Goal: Transaction & Acquisition: Purchase product/service

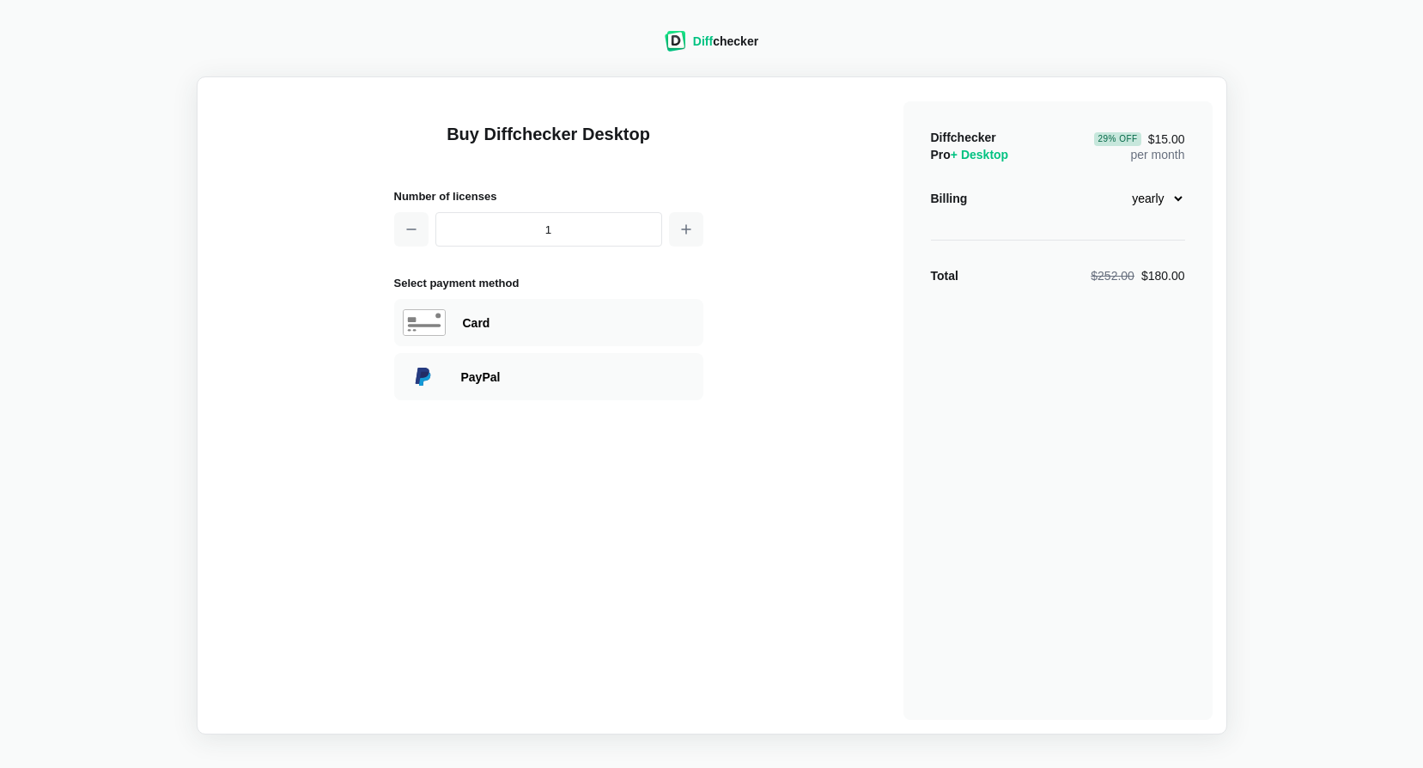
click at [1176, 196] on select "monthly yearly" at bounding box center [1148, 198] width 74 height 29
select select "desktop-monthly-21"
click at [1111, 184] on select "monthly yearly" at bounding box center [1148, 198] width 74 height 29
click at [551, 322] on div "Card" at bounding box center [579, 322] width 232 height 17
select select "[GEOGRAPHIC_DATA]"
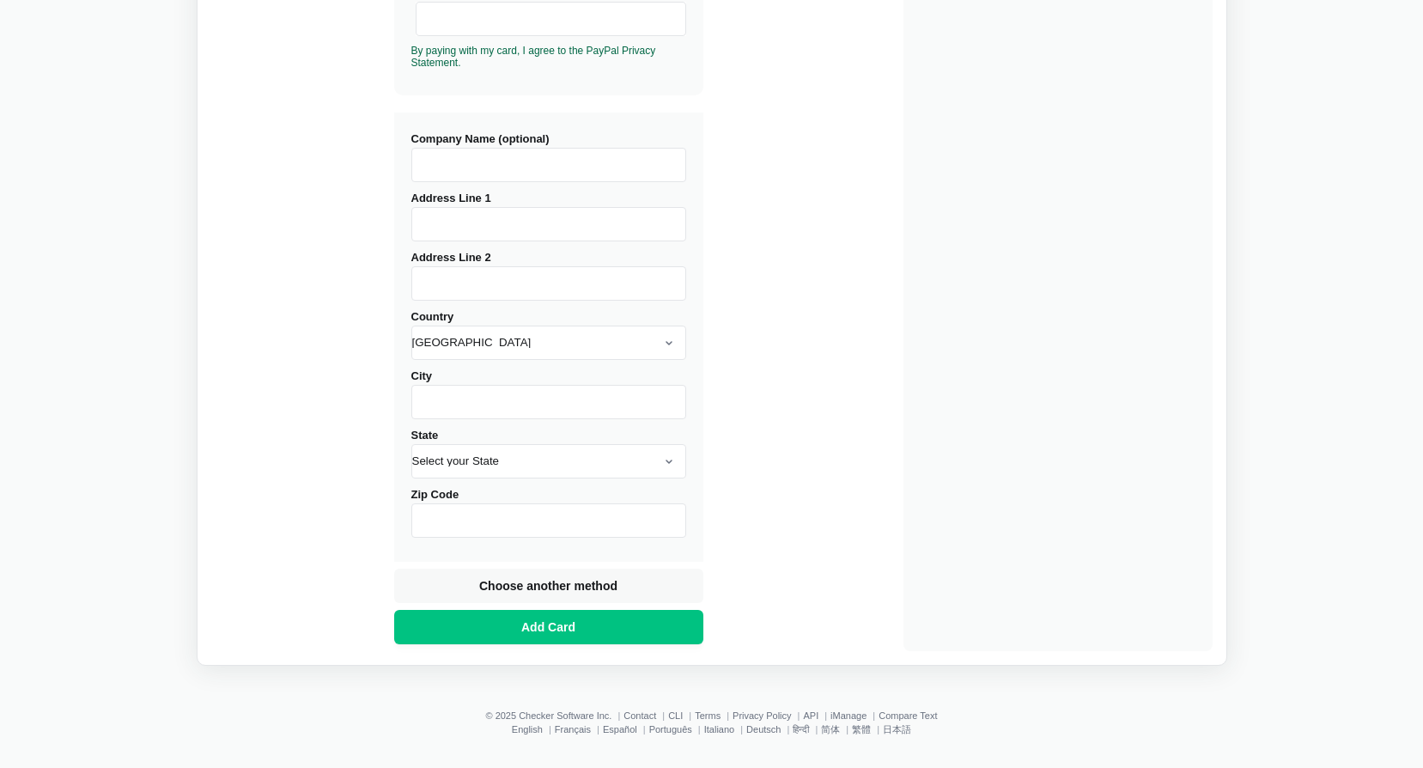
scroll to position [573, 0]
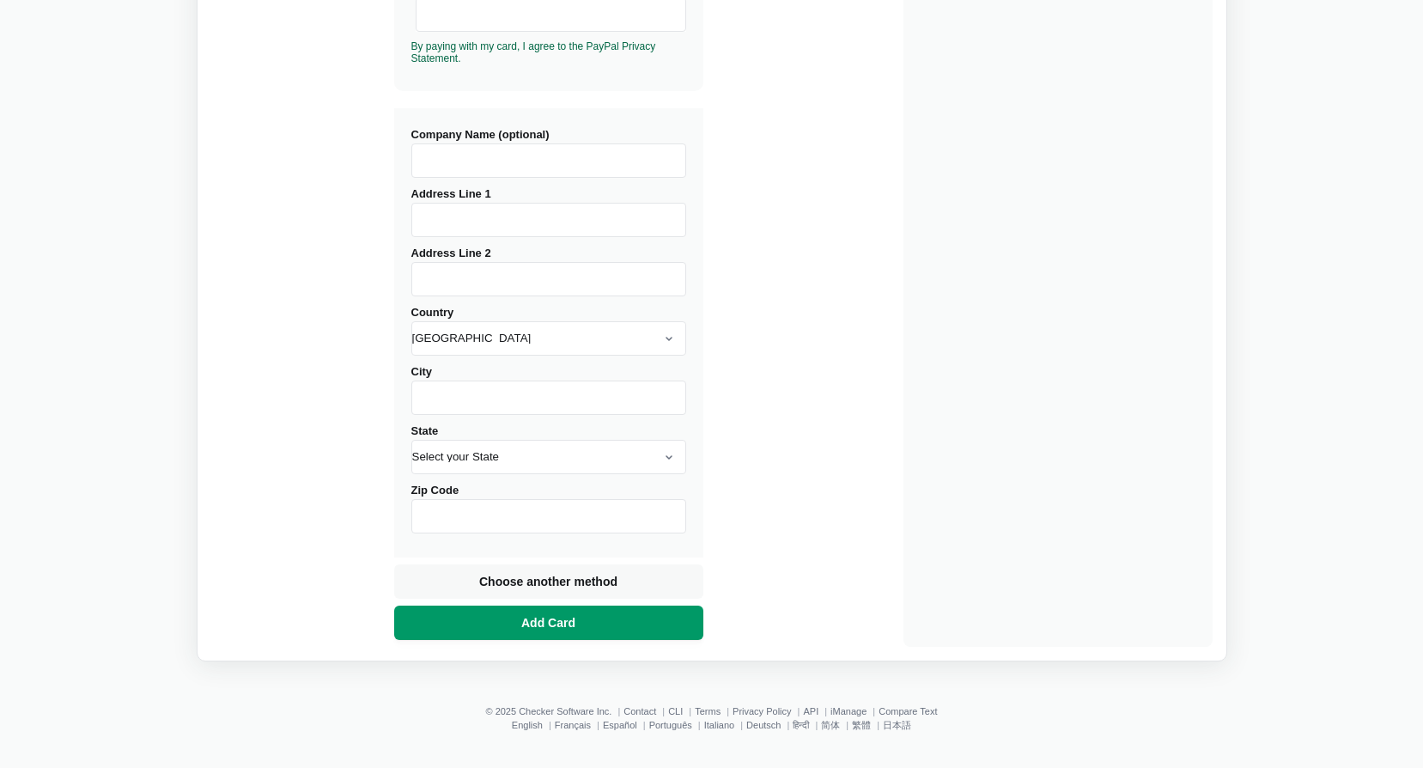
click at [600, 616] on button "Add Card" at bounding box center [548, 623] width 309 height 34
type input "[STREET_ADDRESS]"
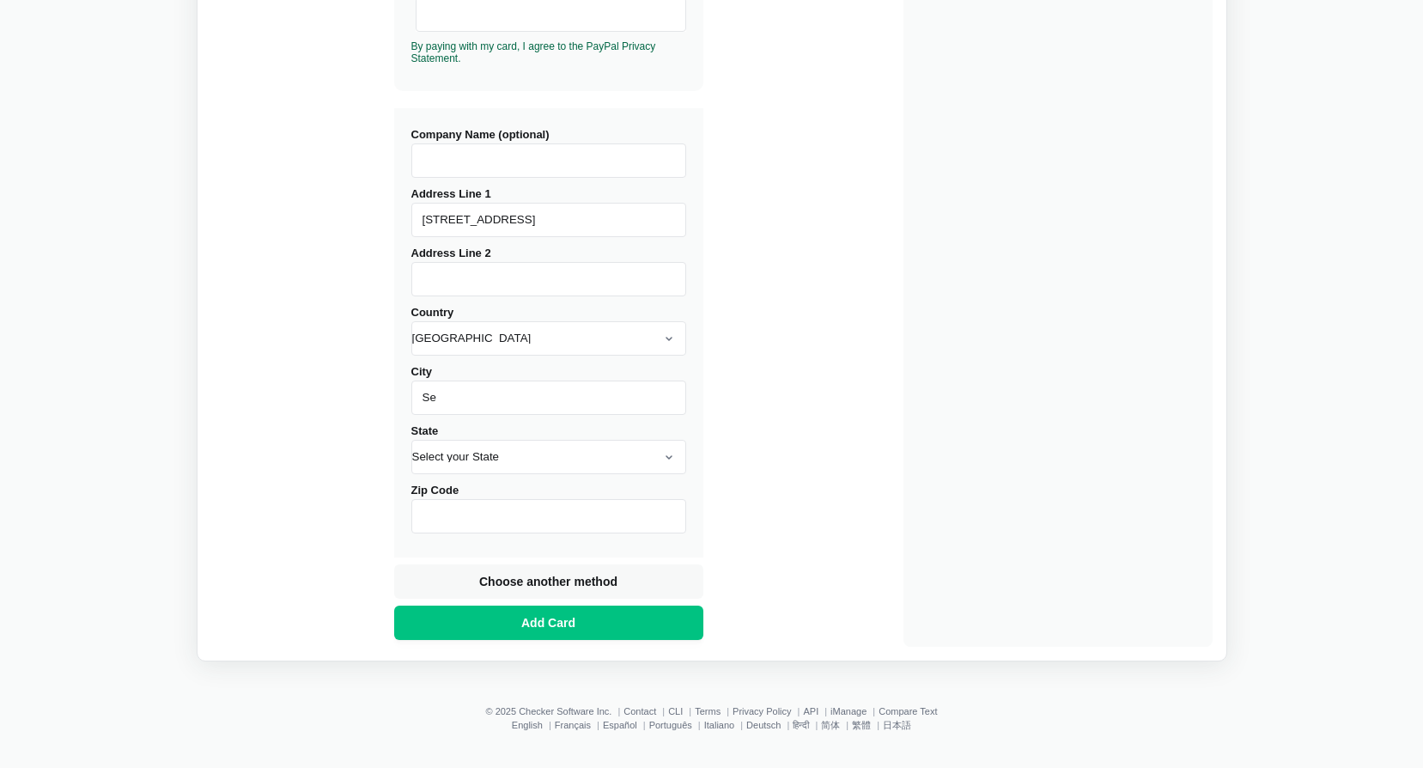
type input "[GEOGRAPHIC_DATA]"
select select "WA"
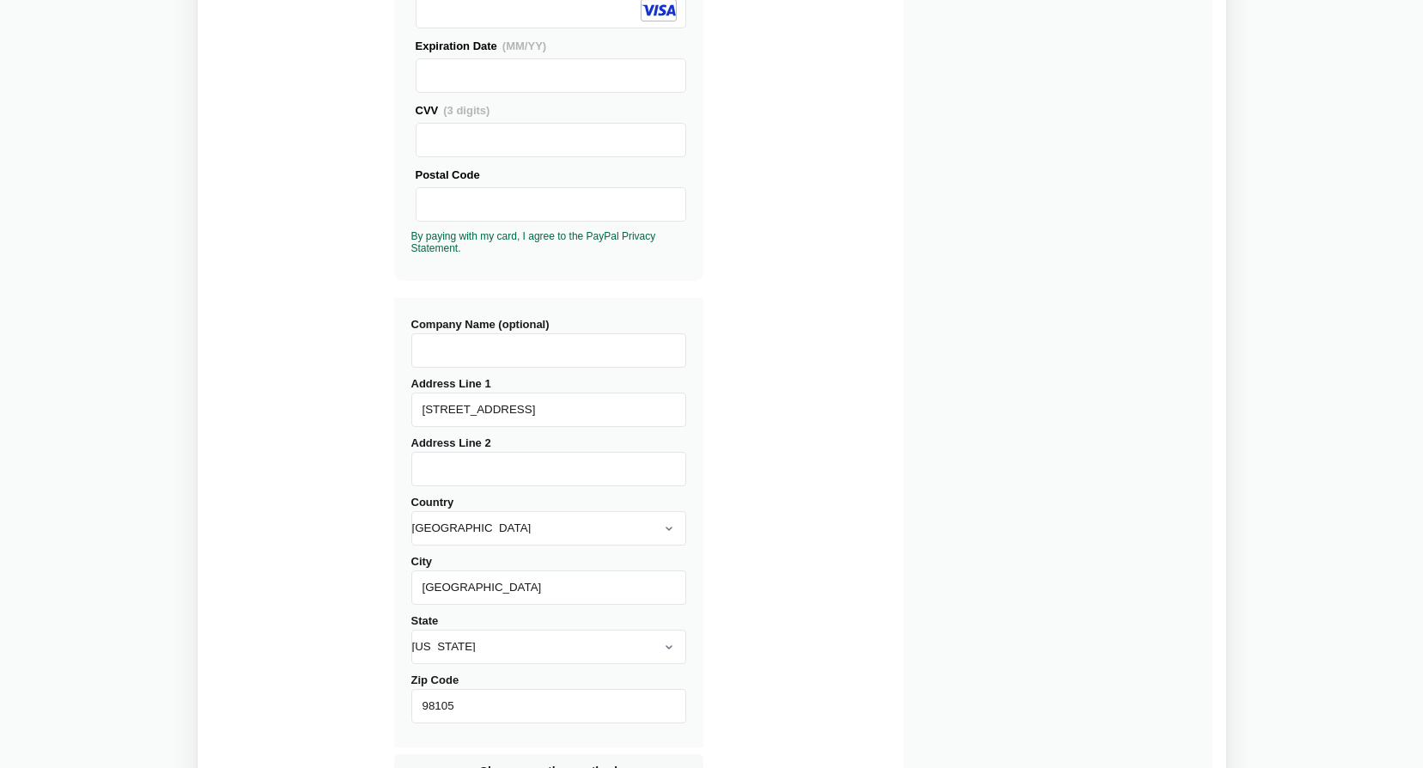
scroll to position [487, 0]
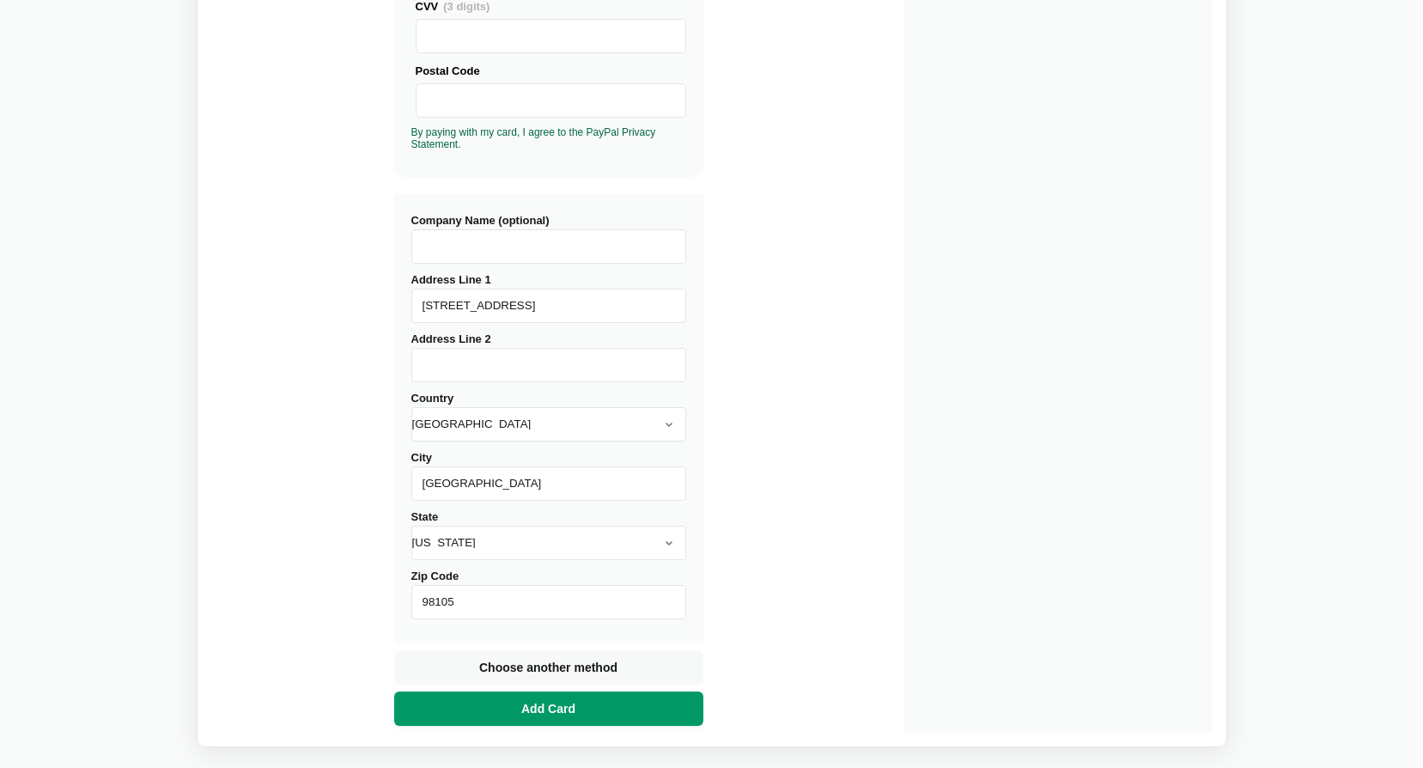
type input "98105"
click at [587, 710] on button "Add Card" at bounding box center [548, 708] width 309 height 34
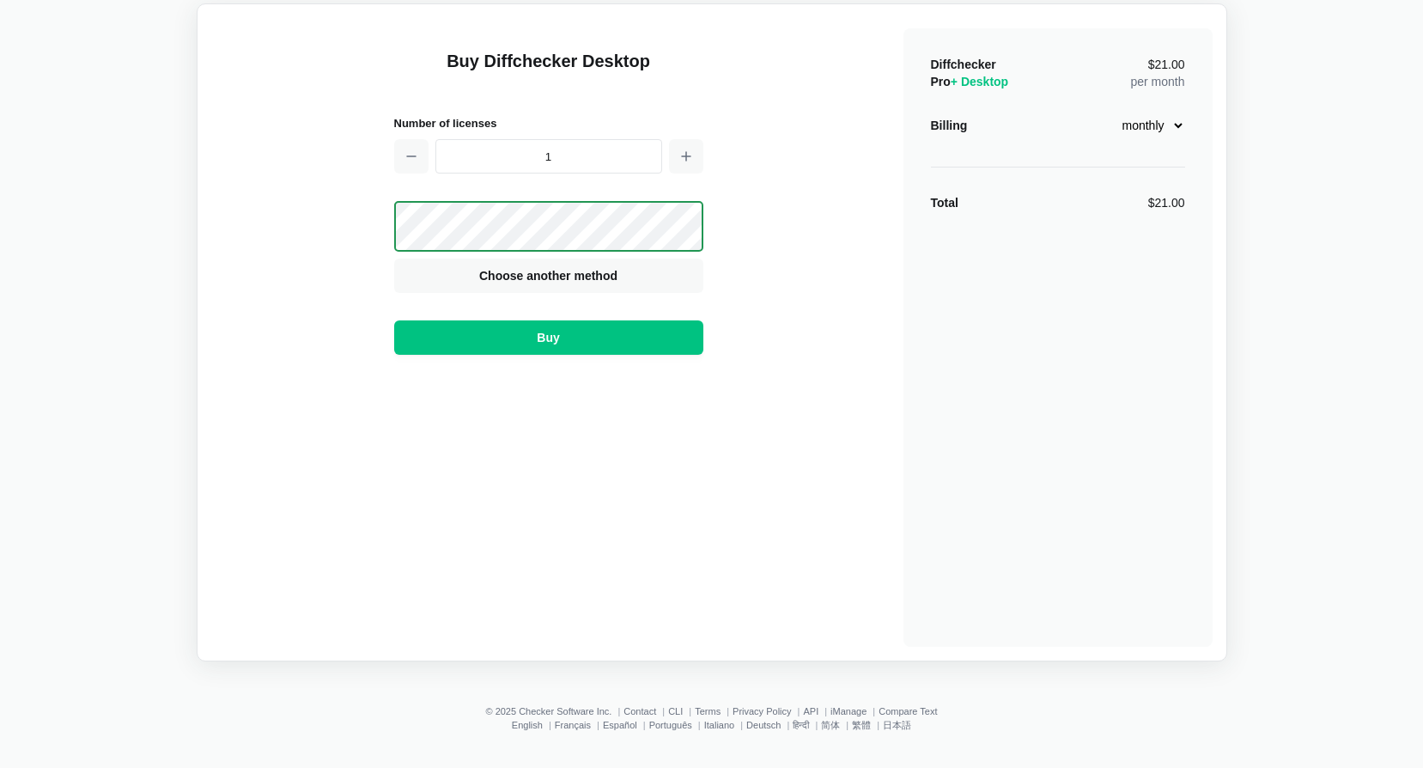
scroll to position [73, 0]
click at [606, 344] on button "Buy" at bounding box center [548, 337] width 309 height 34
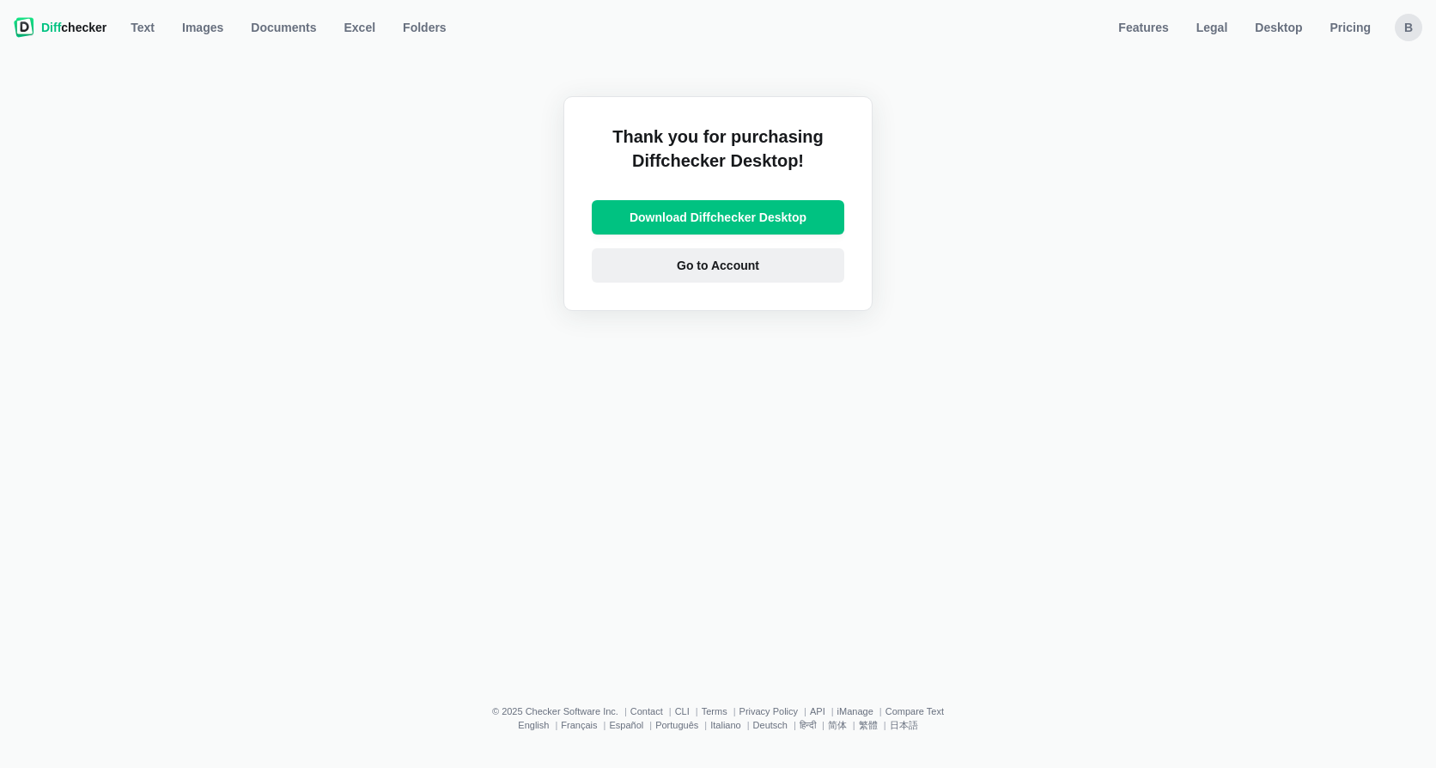
click at [745, 268] on span "Go to Account" at bounding box center [717, 265] width 89 height 17
